Goal: Subscribe to service/newsletter

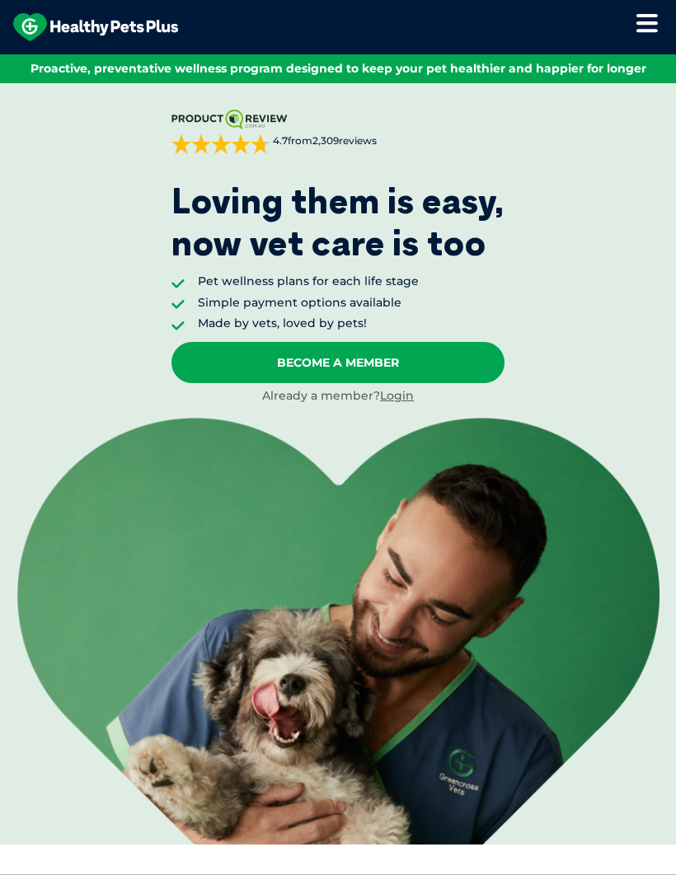
click at [397, 350] on link "Become A Member" at bounding box center [337, 362] width 333 height 41
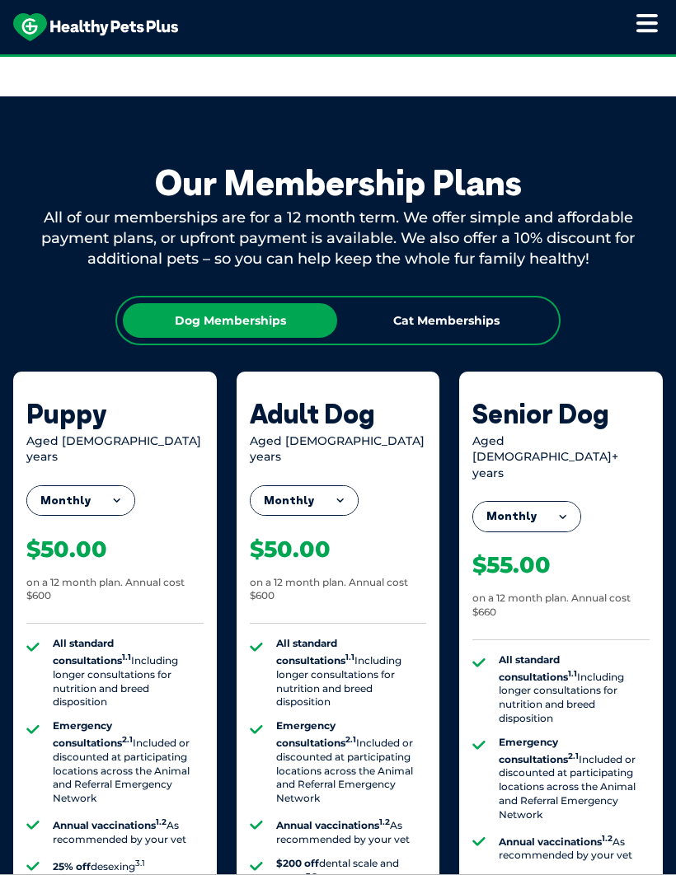
scroll to position [1208, 0]
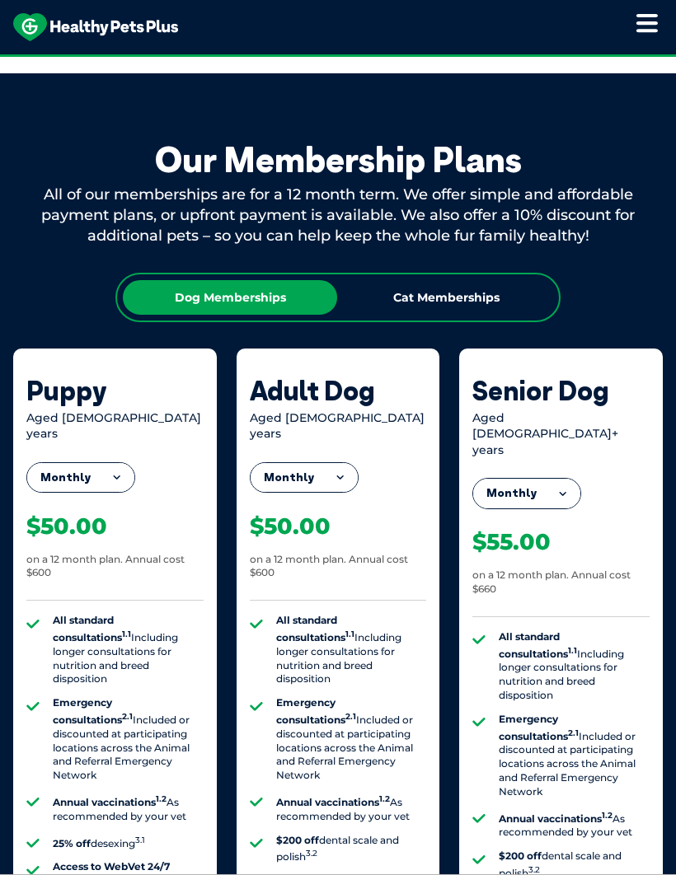
click at [335, 463] on button "Monthly" at bounding box center [304, 478] width 107 height 30
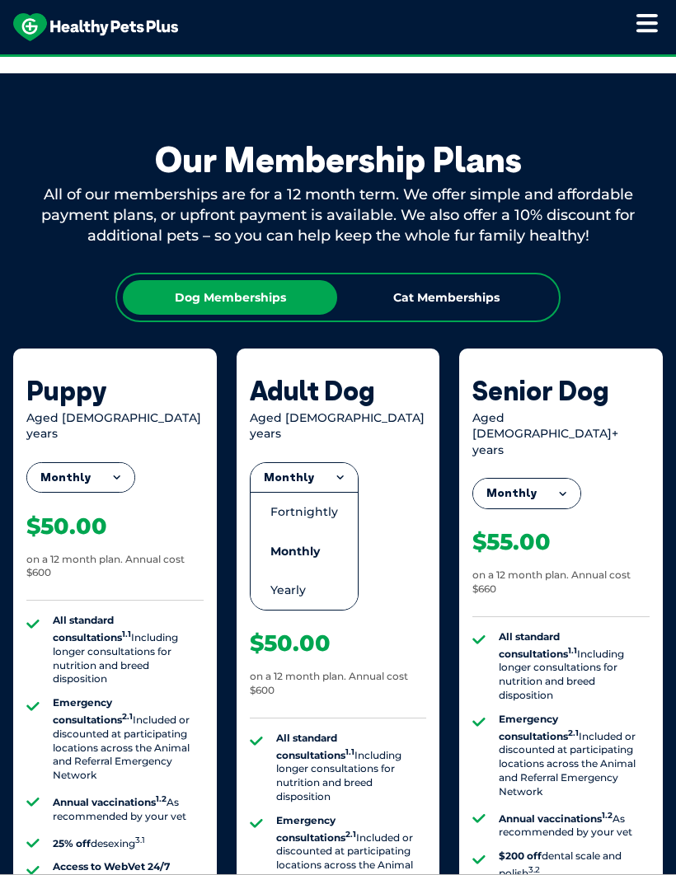
click at [317, 493] on li "Fortnightly" at bounding box center [304, 512] width 107 height 40
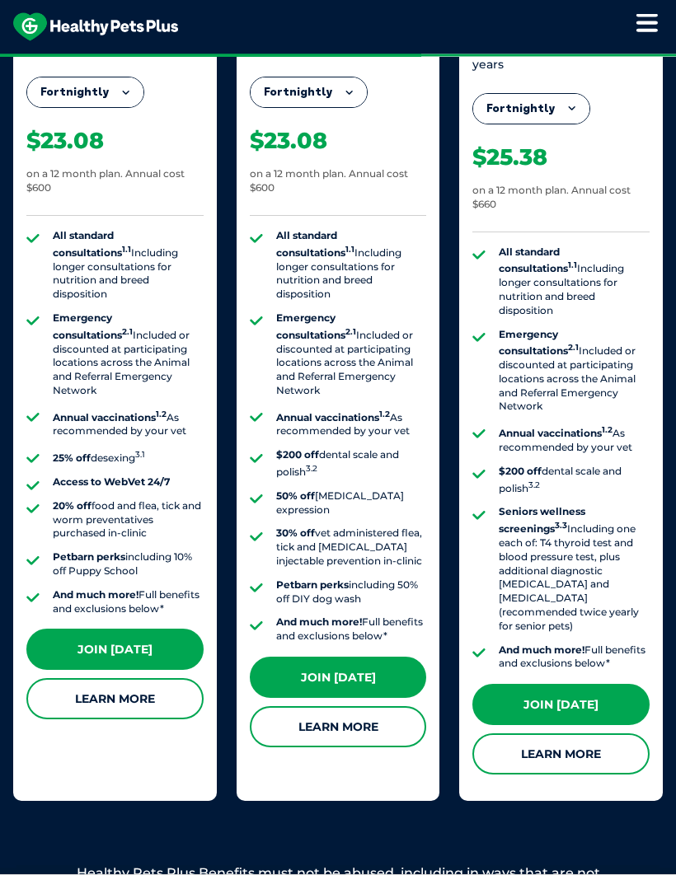
scroll to position [1605, 0]
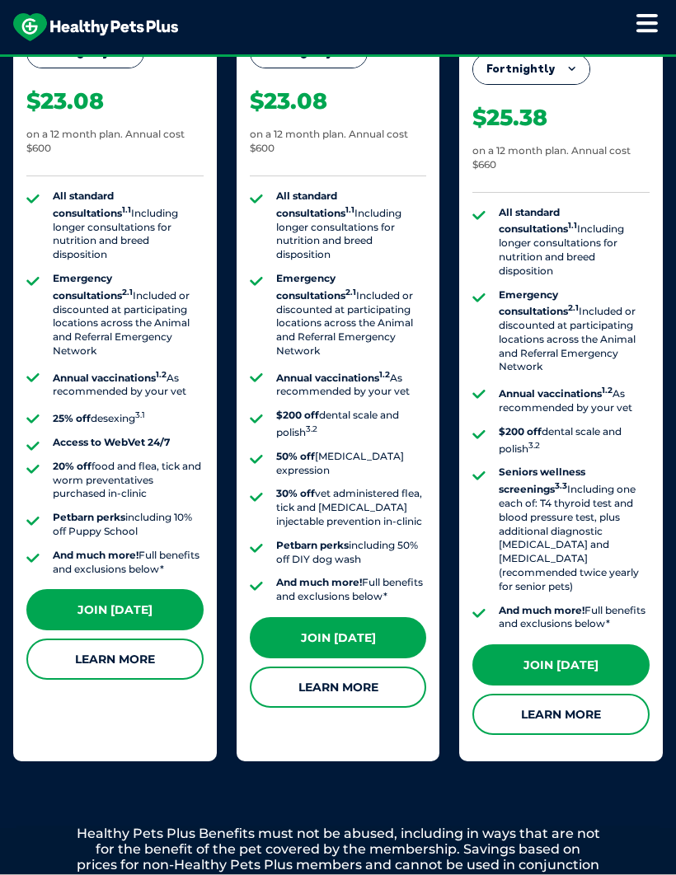
click at [373, 617] on link "Join [DATE]" at bounding box center [338, 637] width 177 height 41
